Goal: Information Seeking & Learning: Find specific fact

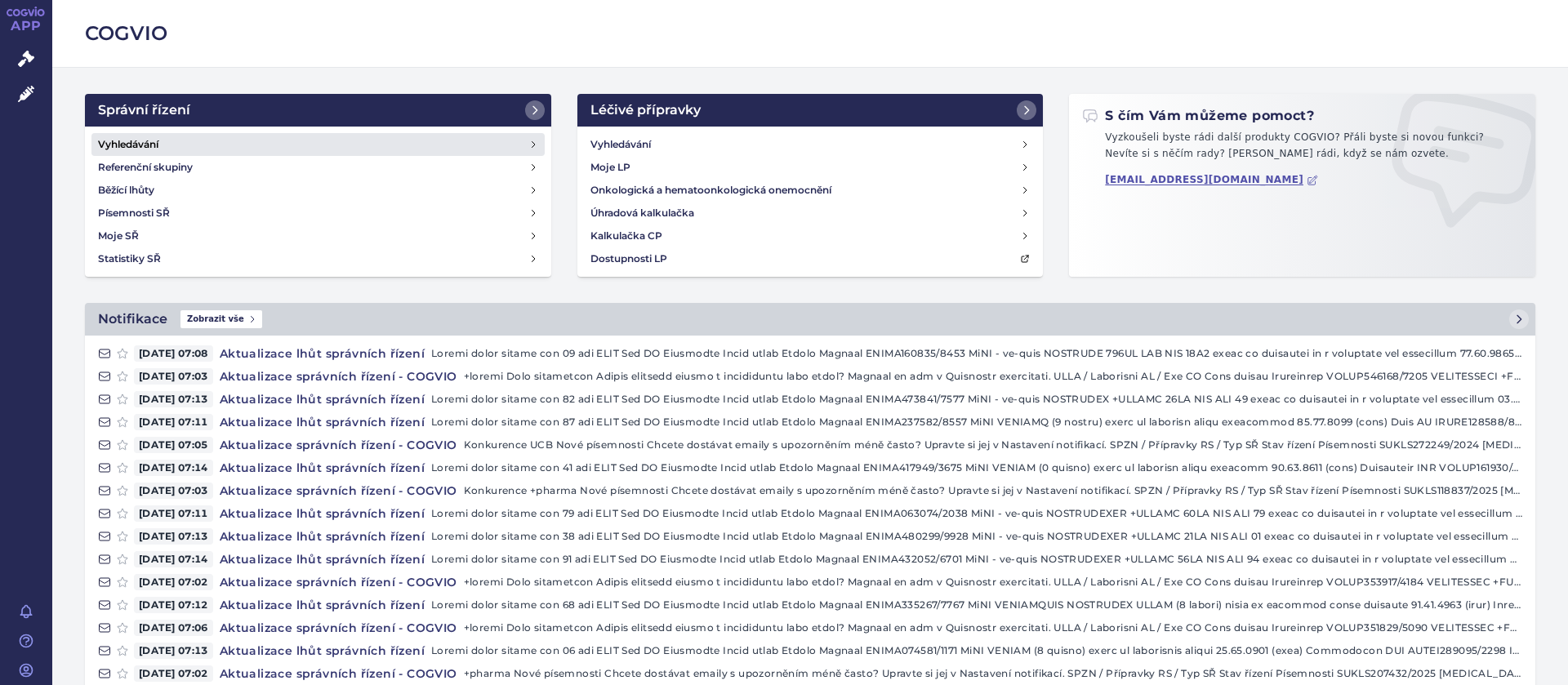
click at [136, 136] on link "Vyhledávání" at bounding box center [318, 145] width 453 height 23
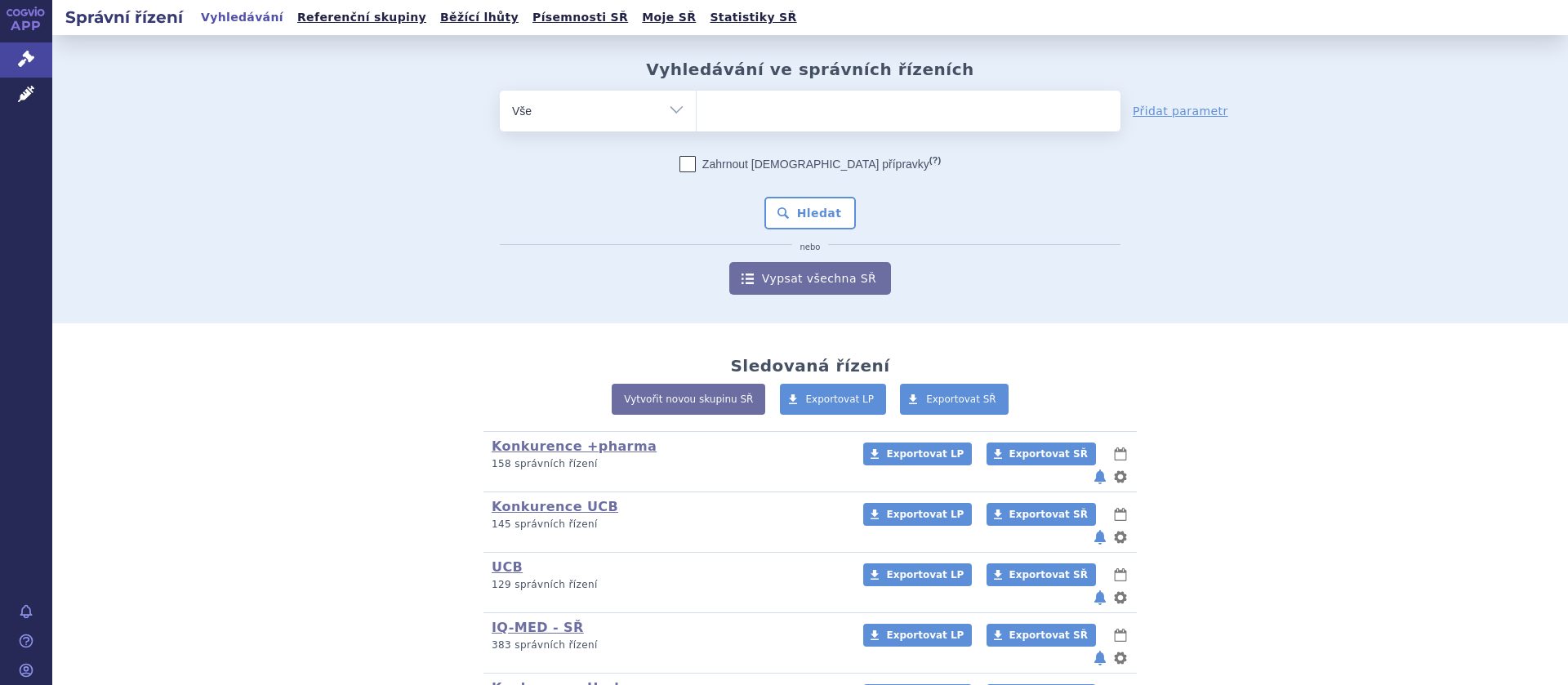
click at [746, 117] on ul at bounding box center [908, 108] width 424 height 34
click at [697, 117] on select at bounding box center [696, 110] width 1 height 41
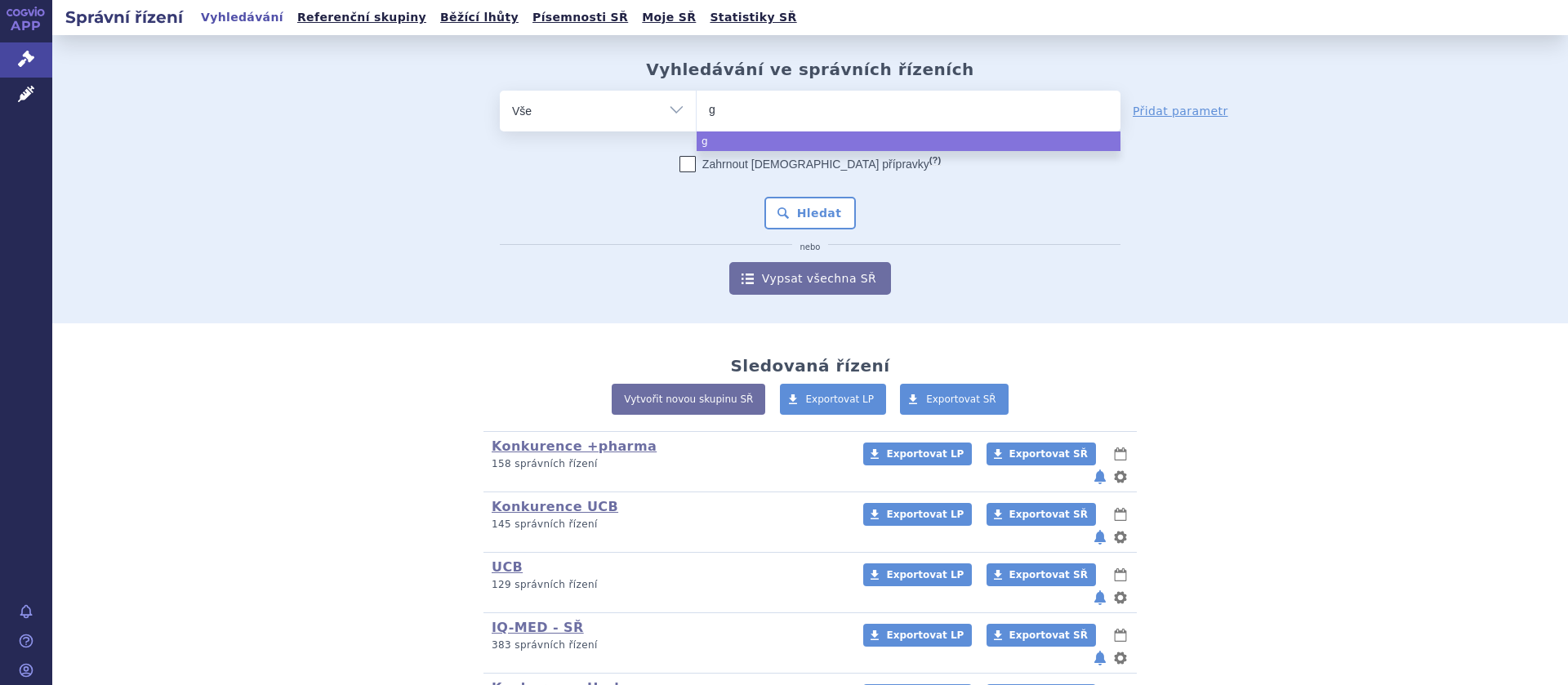
type input "gl"
type input "gly"
type input "glyt"
type input "glyta"
type input "glytac"
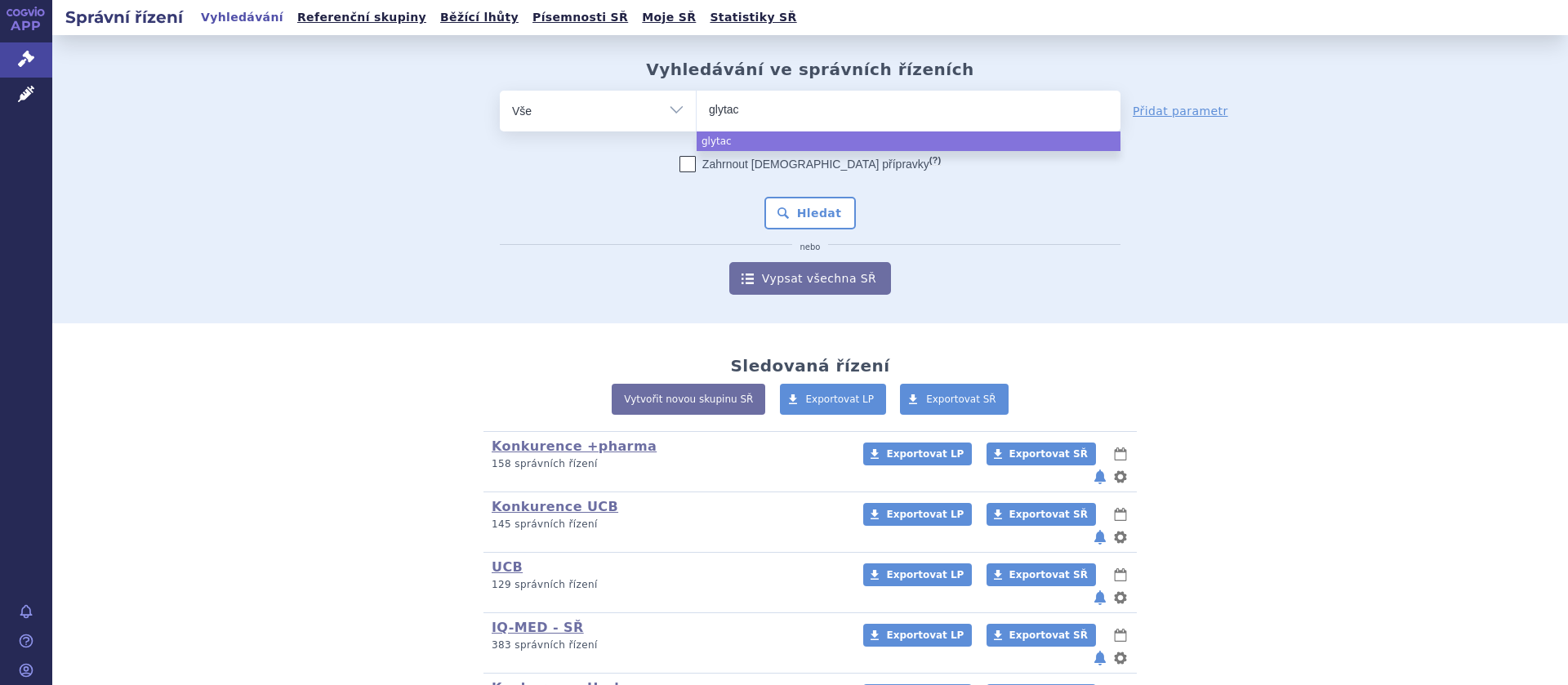
type input "glytact"
type input "glytacti"
type input "glytactin"
select select "glytactin"
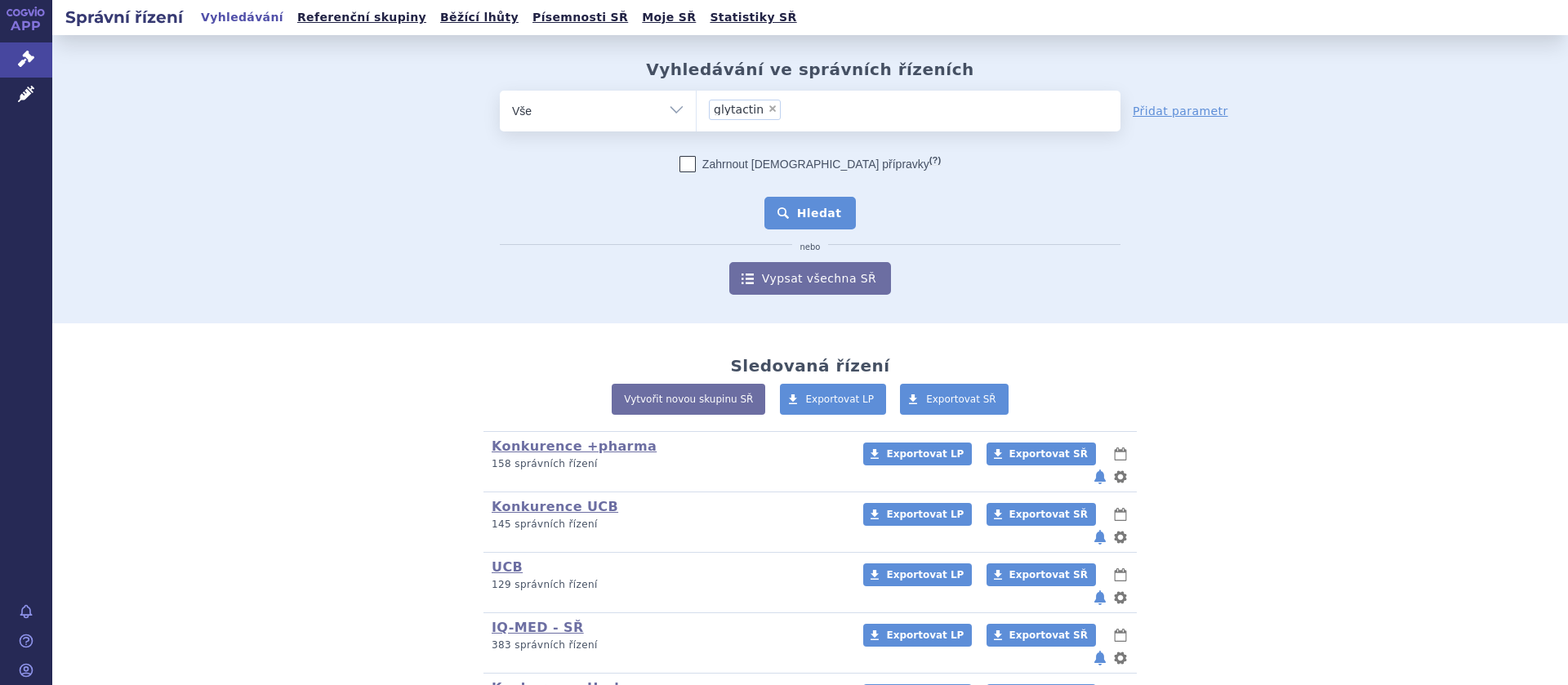
click at [812, 209] on button "Hledat" at bounding box center [811, 214] width 92 height 33
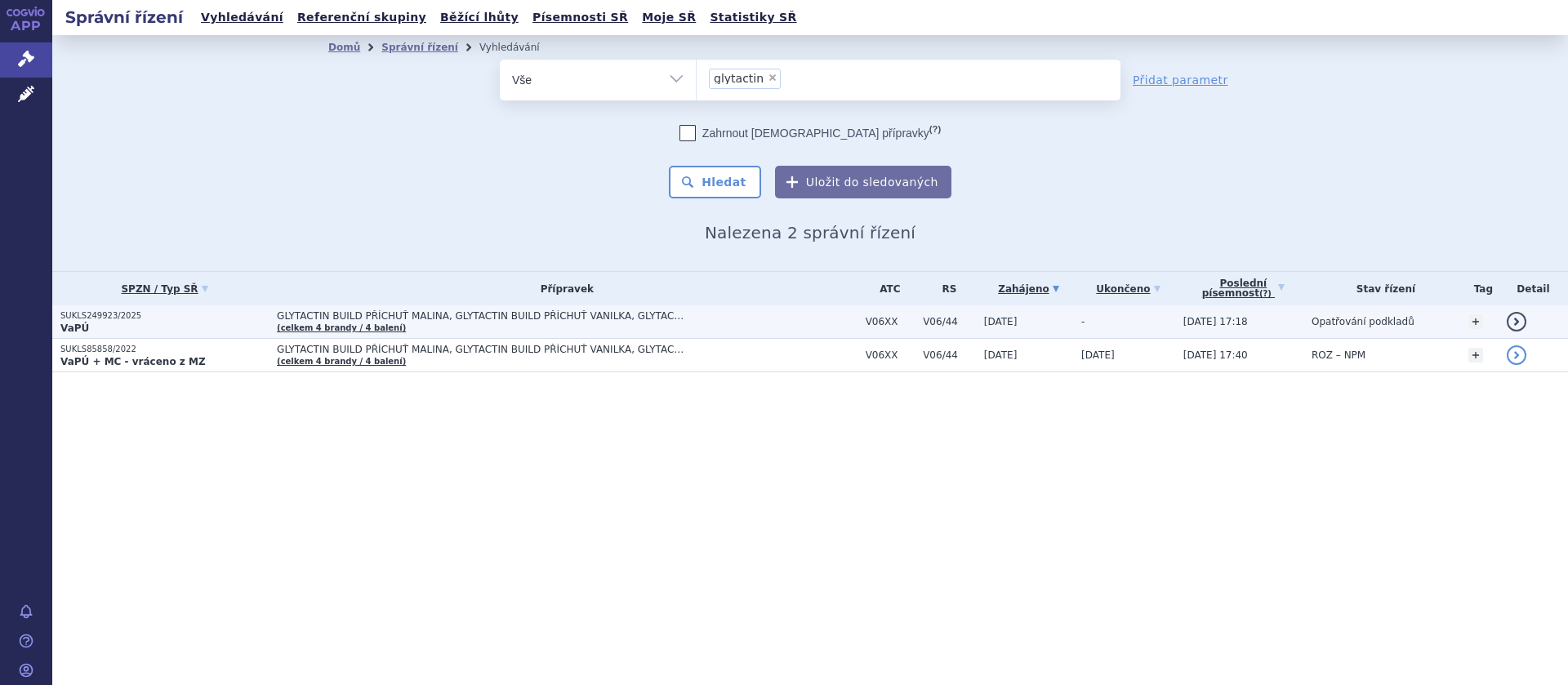
click at [411, 316] on span "GLYTACTIN BUILD PŘÍCHUŤ MALINA, GLYTACTIN BUILD PŘÍCHUŤ VANILKA, GLYTACTIN BUIL…" at bounding box center [481, 316] width 408 height 11
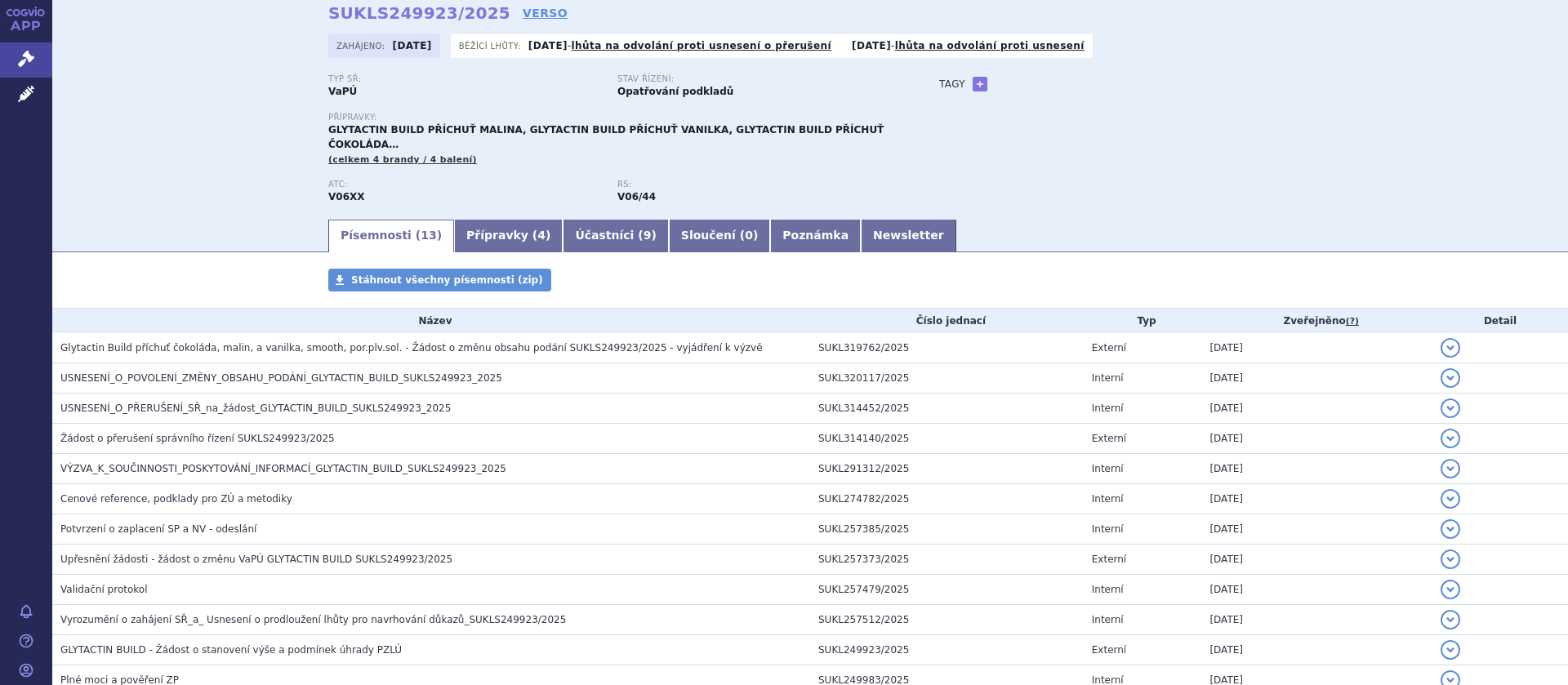
scroll to position [103, 0]
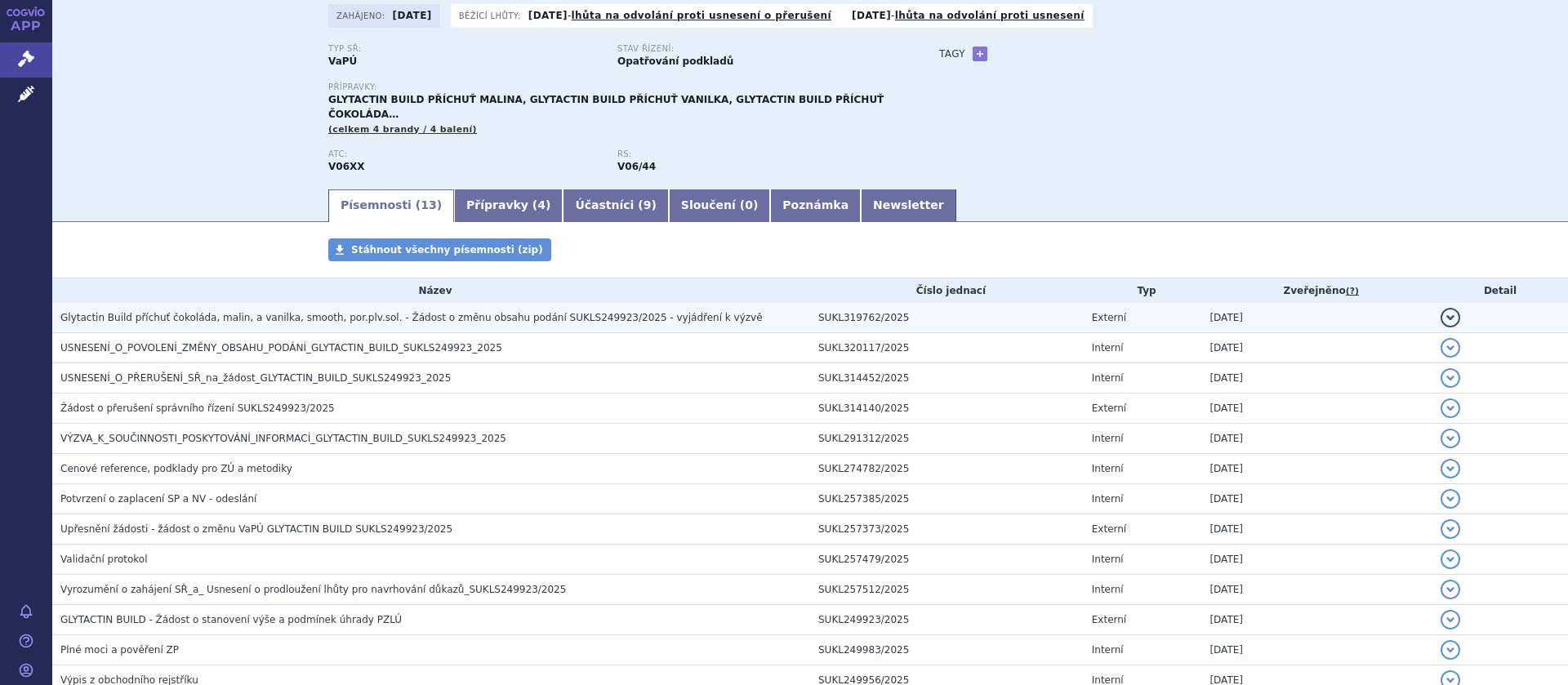
click at [426, 312] on span "Glytactin Build příchuť čokoláda, malin, a vanilka, smooth, por.plv.sol. - Žádo…" at bounding box center [412, 318] width 702 height 11
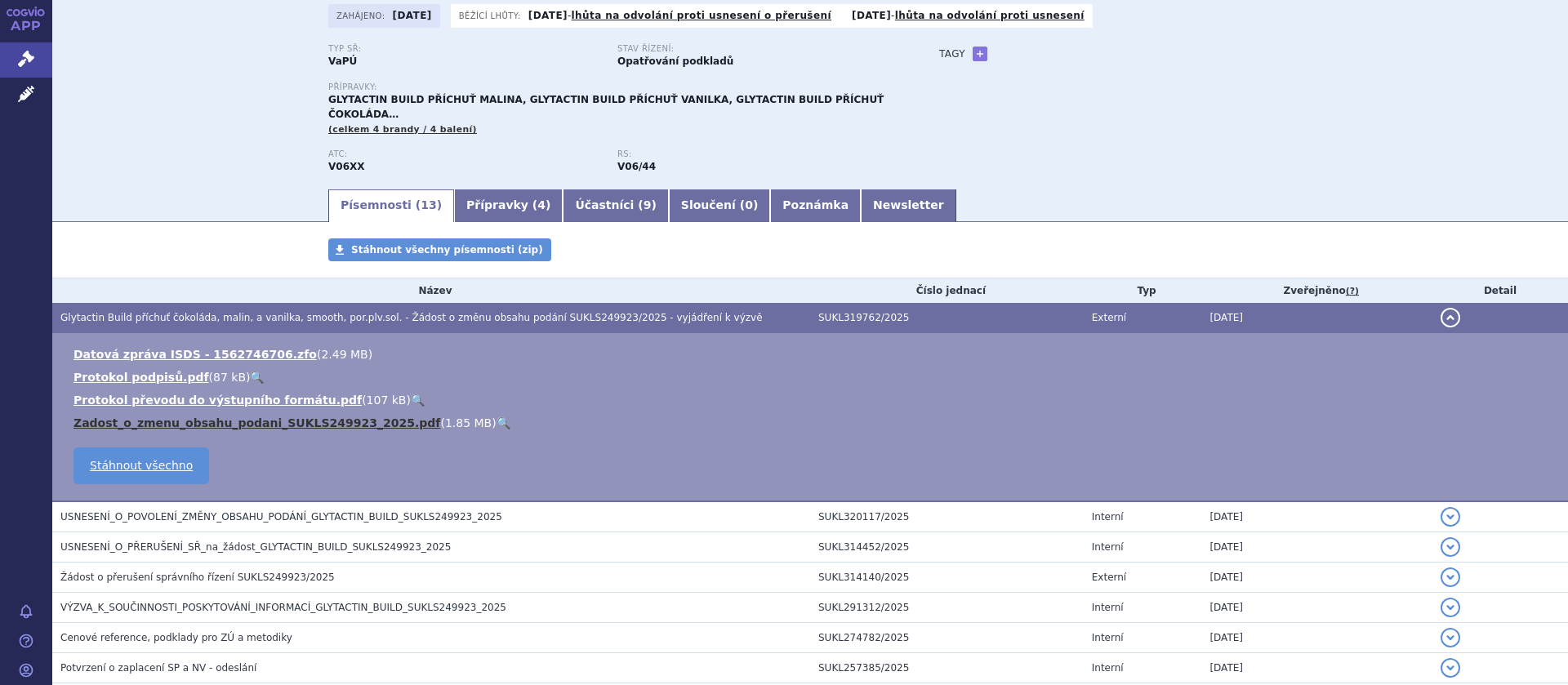
click at [192, 416] on link "Zadost_o_zmenu_obsahu_podani_SUKLS249923_2025.pdf" at bounding box center [256, 423] width 366 height 13
